Goal: Transaction & Acquisition: Book appointment/travel/reservation

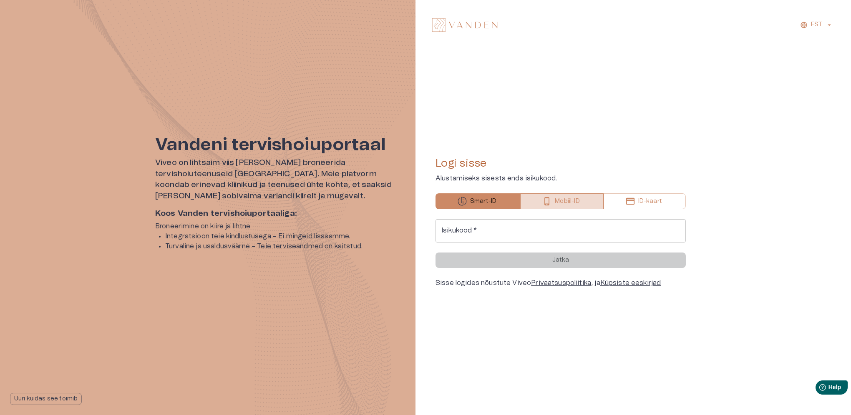
click at [334, 187] on button "Mobiil-ID" at bounding box center [561, 202] width 83 height 16
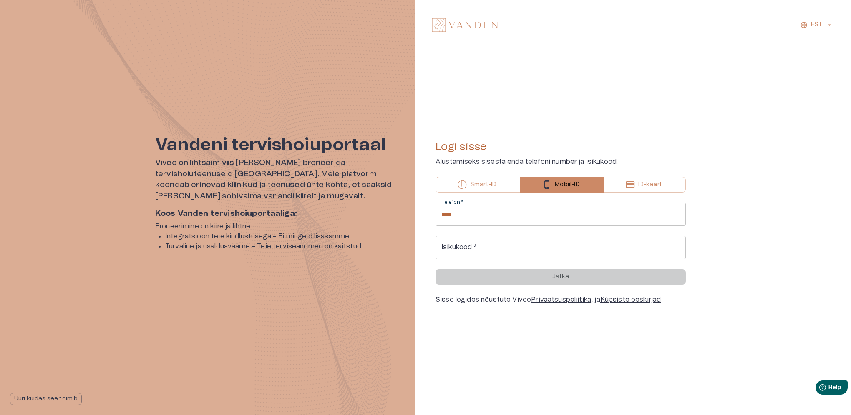
click at [334, 187] on input "****" at bounding box center [560, 214] width 250 height 23
type input "**********"
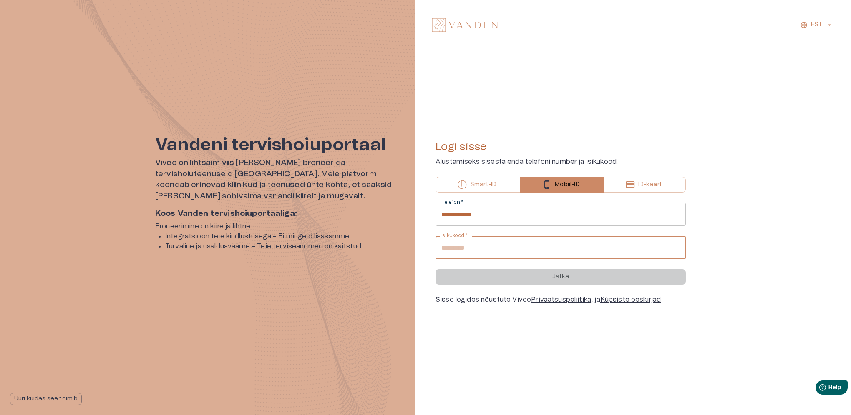
click at [334, 187] on input "Isikukood   *" at bounding box center [560, 247] width 250 height 23
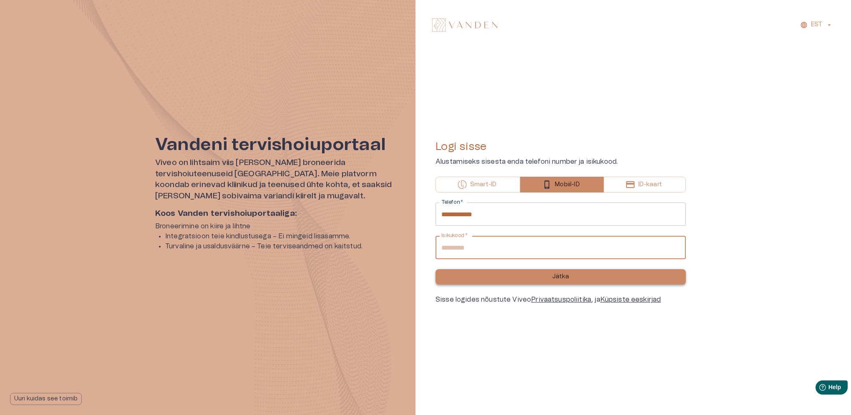
type input "**********"
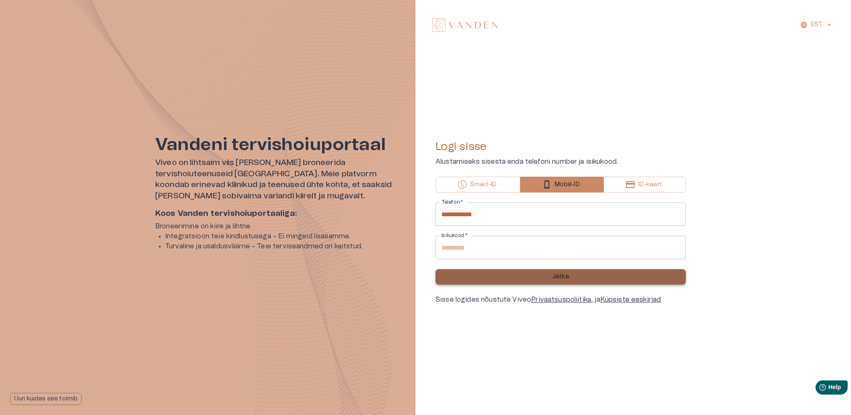
click at [334, 187] on p "Jätka" at bounding box center [560, 277] width 17 height 9
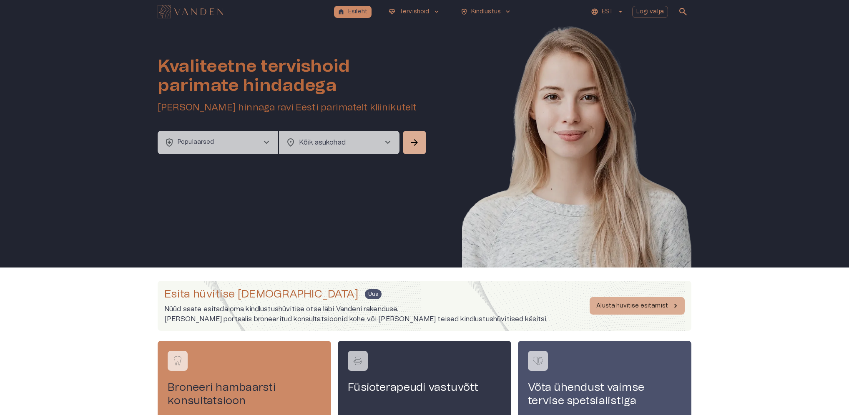
click at [262, 145] on span "chevron_right" at bounding box center [266, 143] width 10 height 10
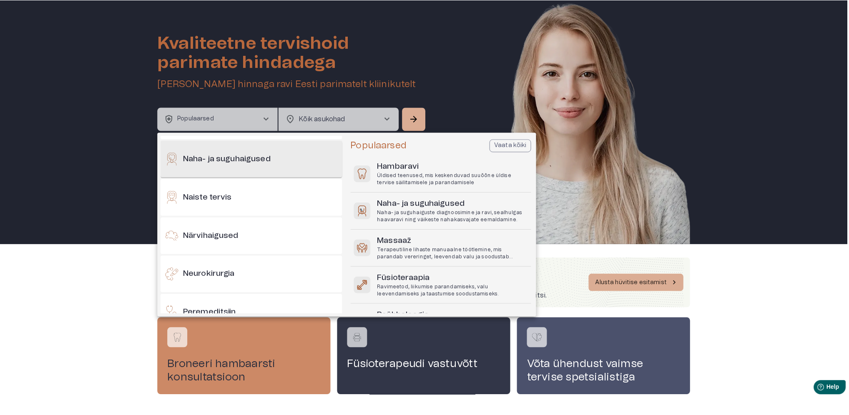
scroll to position [375, 0]
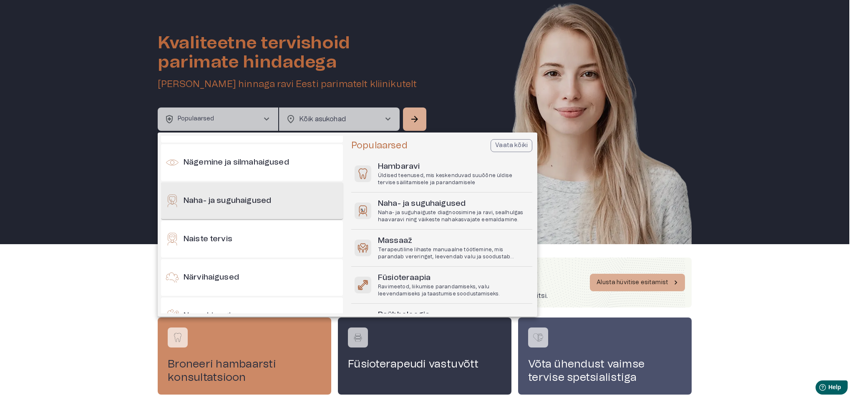
click at [282, 187] on div "Naha- ja suguhaigused" at bounding box center [252, 201] width 182 height 37
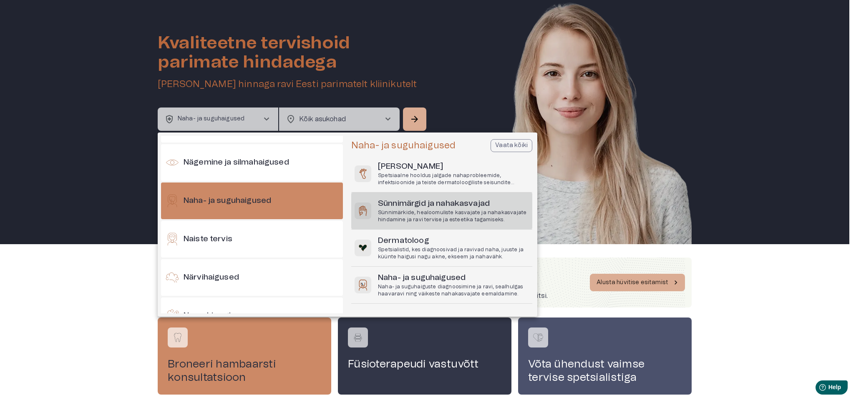
click at [334, 187] on h6 "Sünnimärgid ja nahakasvajad" at bounding box center [453, 204] width 151 height 11
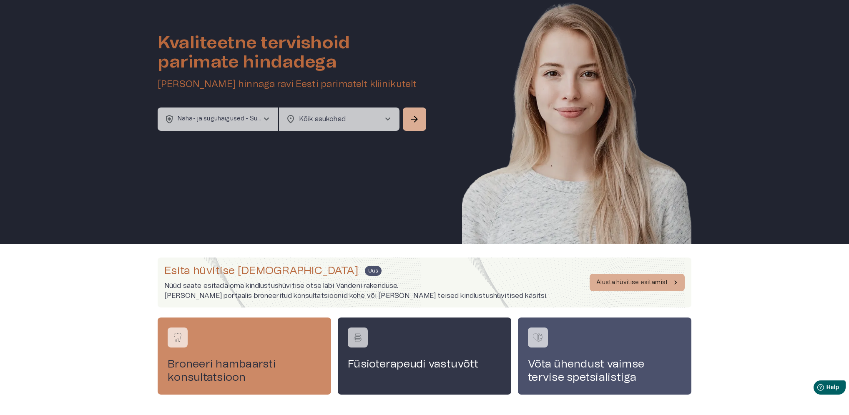
click at [334, 120] on body "home Esileht ecg_heart Tervishoid keyboard_arrow_down health_and_safety Kindlus…" at bounding box center [424, 184] width 849 height 415
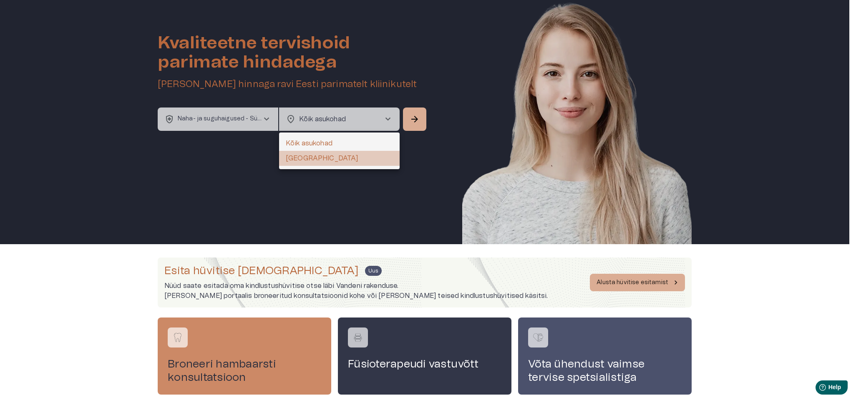
click at [298, 158] on li "[GEOGRAPHIC_DATA]" at bounding box center [339, 158] width 121 height 15
type input "**********"
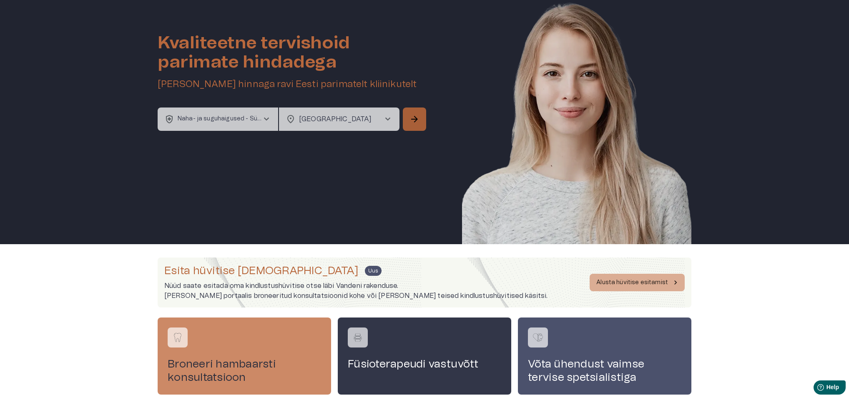
click at [334, 120] on button "arrow_forward" at bounding box center [414, 119] width 23 height 23
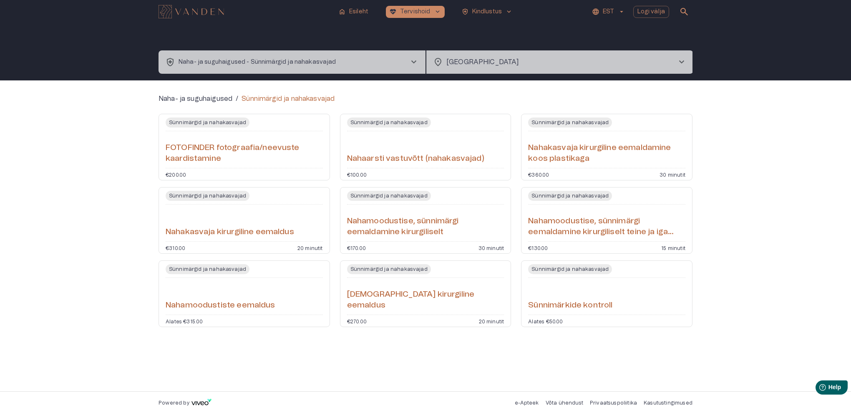
click at [334, 187] on div "Nahamoodustise, sünnimärgi eemaldamine kirurgiliselt teine ja iga järgnev" at bounding box center [606, 223] width 157 height 30
click at [334, 187] on div "Sünnimärkide kontroll" at bounding box center [606, 297] width 157 height 30
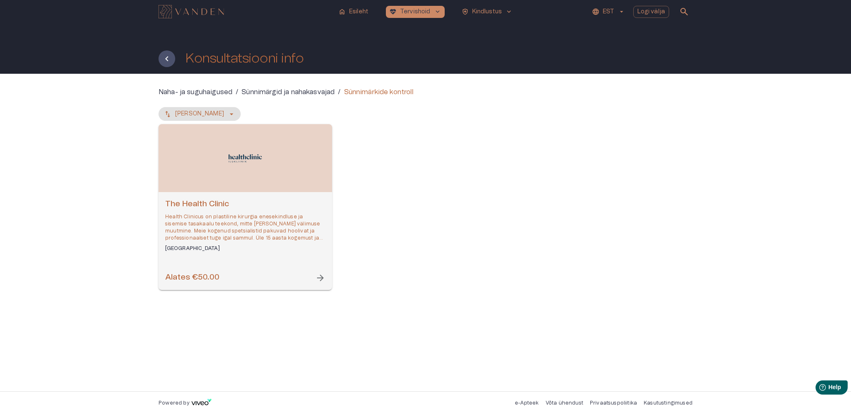
click at [310, 187] on div "Alates €50.00 arrow_forward" at bounding box center [245, 277] width 160 height 11
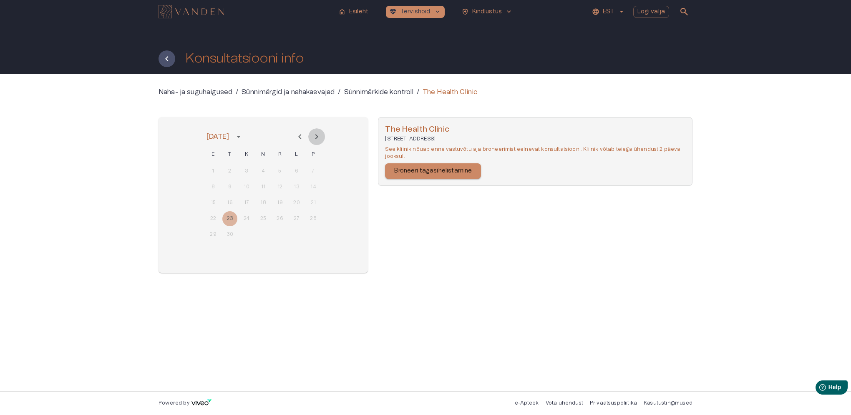
click at [317, 138] on icon "Next month" at bounding box center [317, 137] width 10 height 10
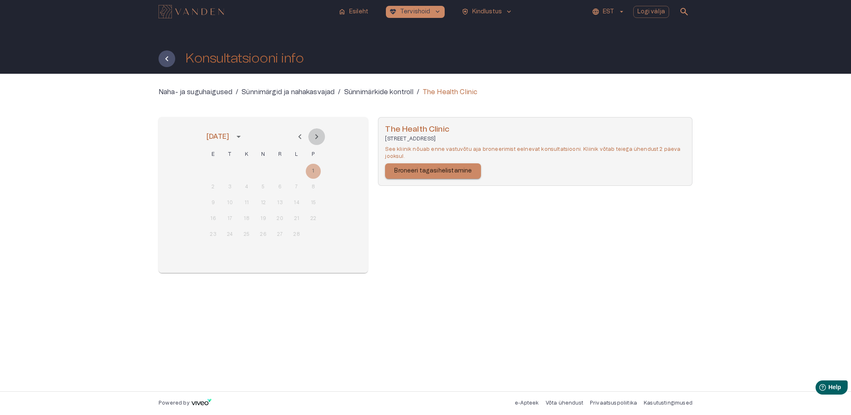
click at [317, 138] on icon "Next month" at bounding box center [317, 137] width 10 height 10
click at [303, 138] on icon "Previous month" at bounding box center [300, 137] width 10 height 10
click at [300, 142] on button "Previous month" at bounding box center [300, 136] width 17 height 17
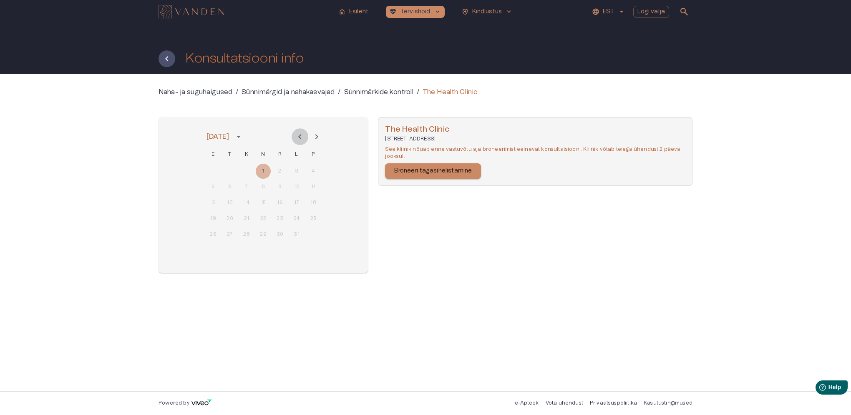
click at [300, 142] on button "Previous month" at bounding box center [300, 136] width 17 height 17
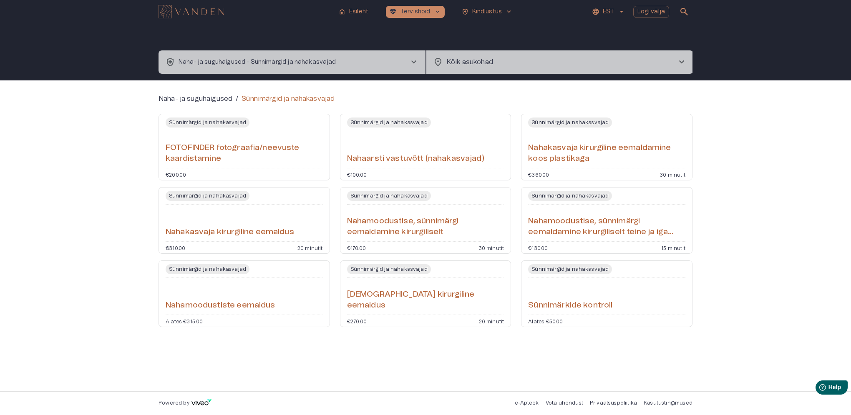
click at [334, 150] on div "Nahaarsti vastuvõtt (nahakasvajad)" at bounding box center [425, 150] width 157 height 30
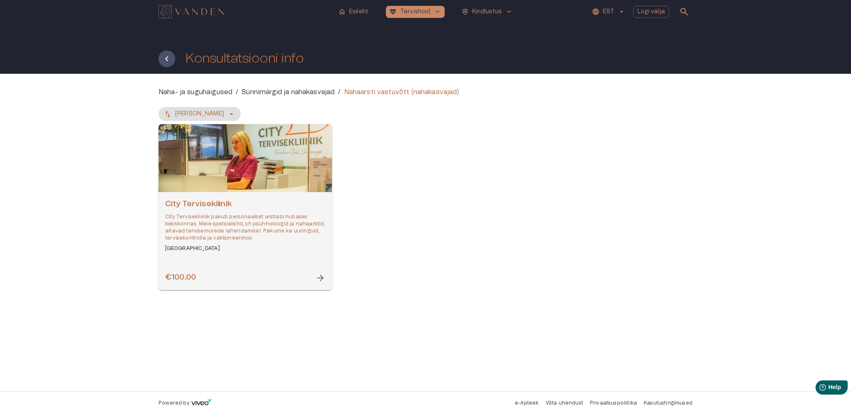
click at [275, 187] on h6 "[GEOGRAPHIC_DATA]" at bounding box center [245, 248] width 160 height 7
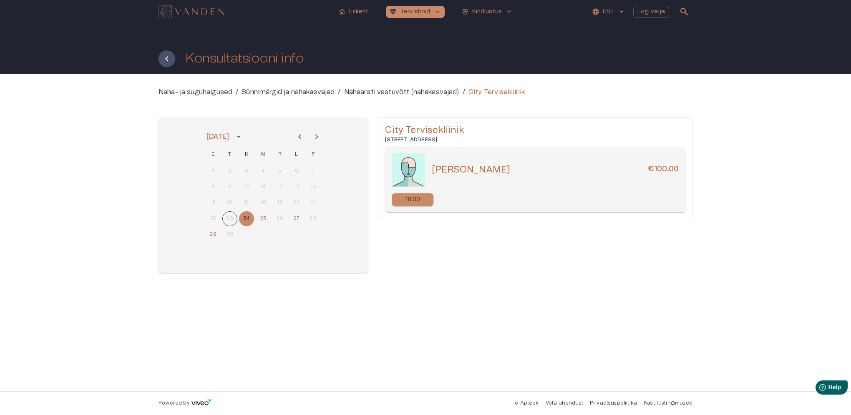
click at [317, 137] on icon "Next month" at bounding box center [316, 136] width 3 height 5
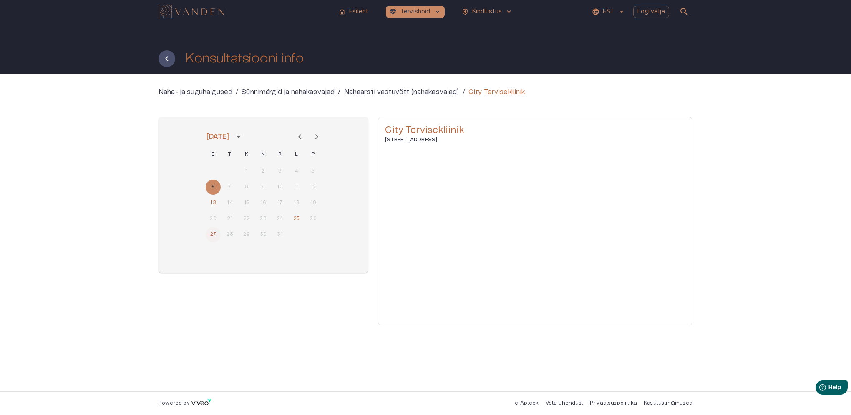
click at [216, 187] on button "27" at bounding box center [213, 234] width 15 height 15
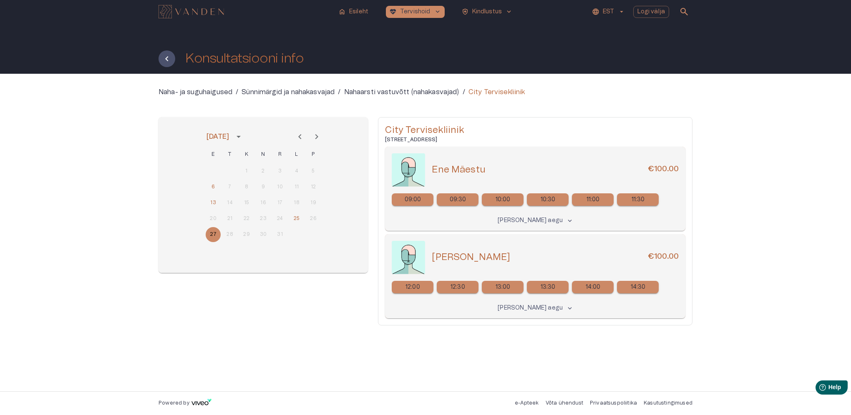
click at [334, 187] on p "[PERSON_NAME] aegu" at bounding box center [530, 308] width 65 height 9
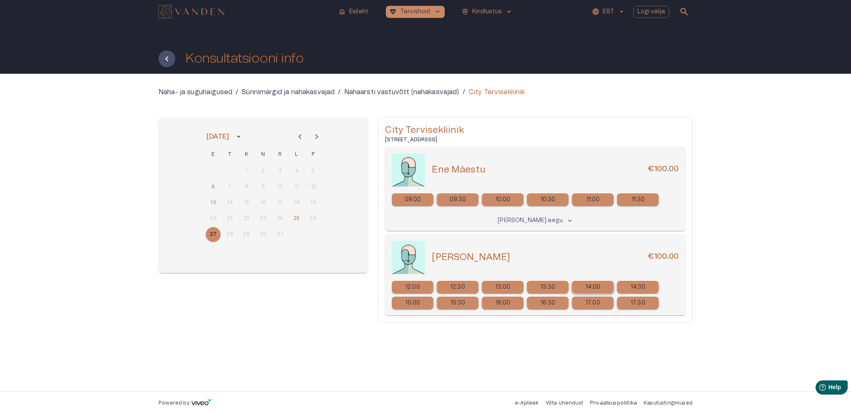
click at [334, 187] on p "14:00" at bounding box center [593, 287] width 15 height 9
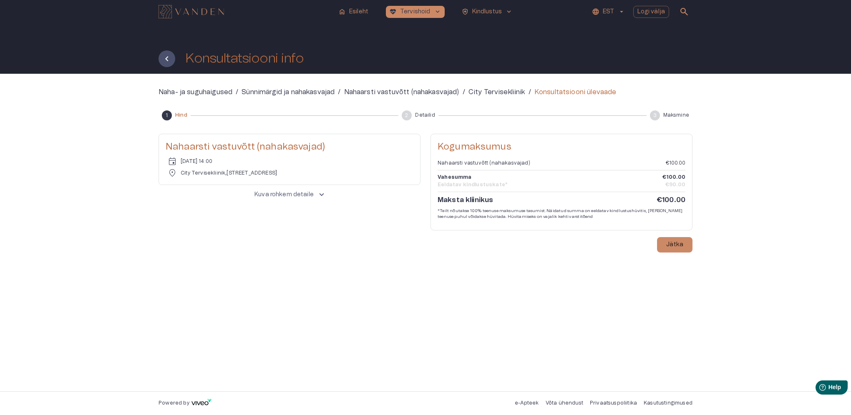
click at [321, 187] on span "keyboard_arrow_up" at bounding box center [321, 194] width 9 height 9
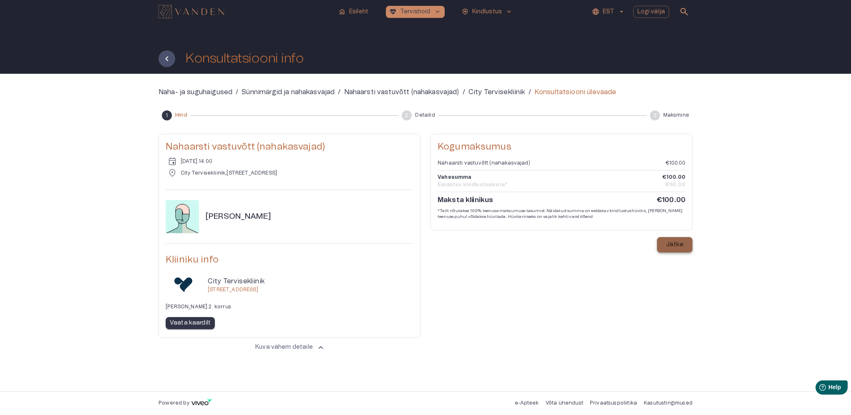
click at [334, 187] on p "Jätka" at bounding box center [674, 245] width 17 height 9
